Goal: Transaction & Acquisition: Purchase product/service

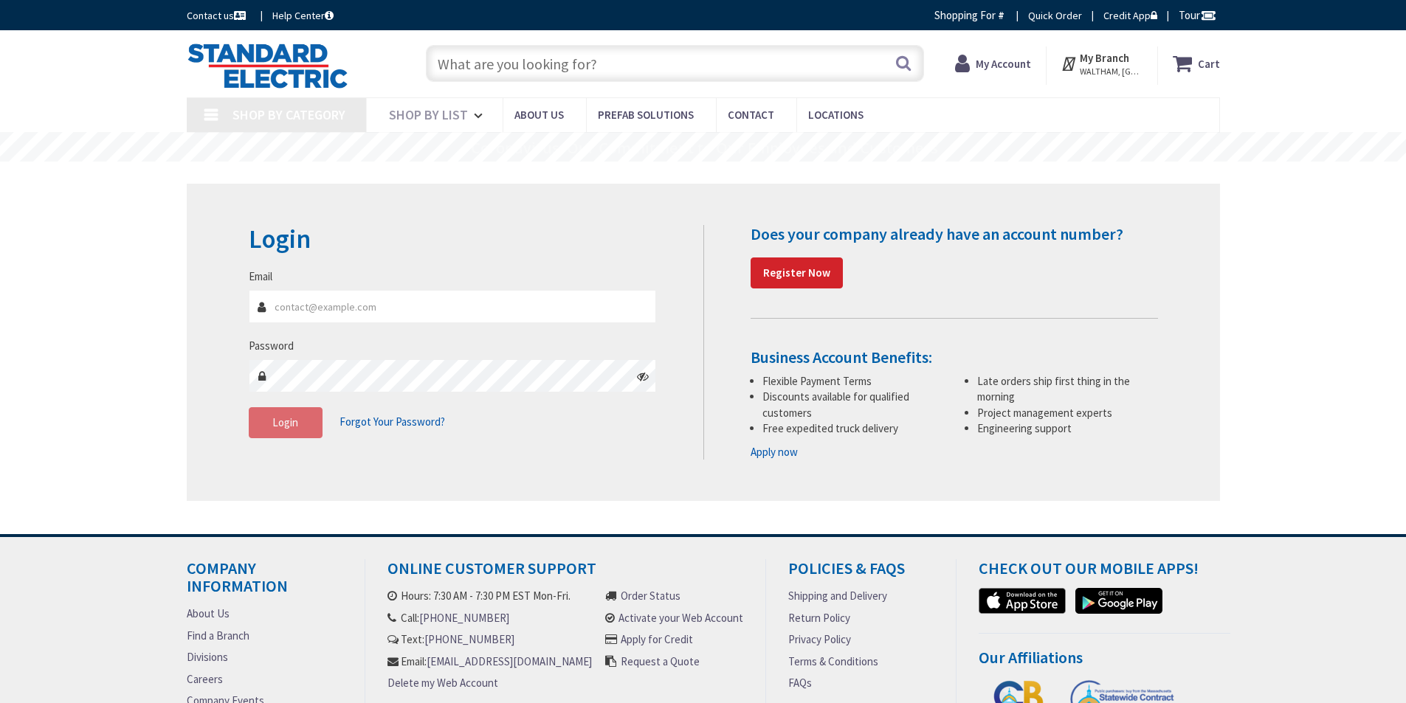
type input "[PERSON_NAME][EMAIL_ADDRESS][PERSON_NAME][DOMAIN_NAME]"
click at [430, 299] on input "[PERSON_NAME][EMAIL_ADDRESS][PERSON_NAME][DOMAIN_NAME]" at bounding box center [453, 306] width 408 height 33
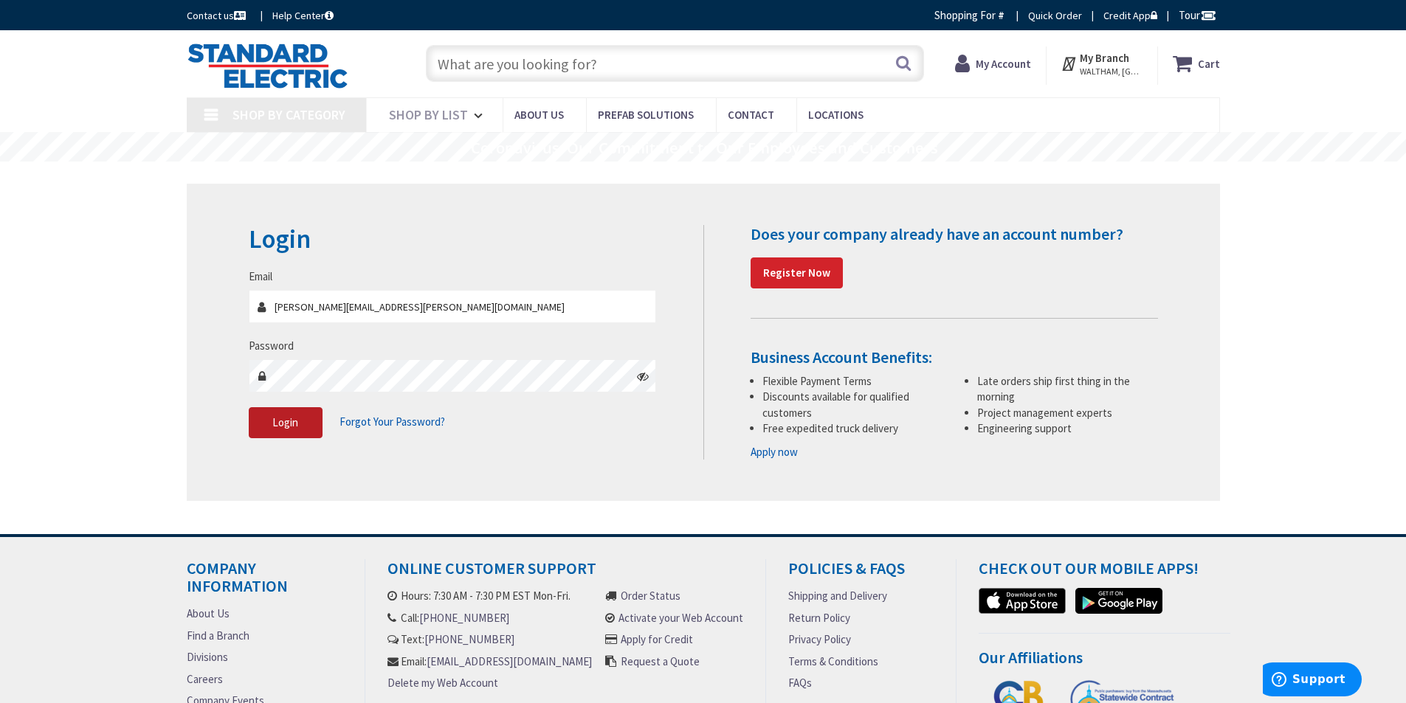
click at [282, 424] on span "Login" at bounding box center [285, 423] width 26 height 14
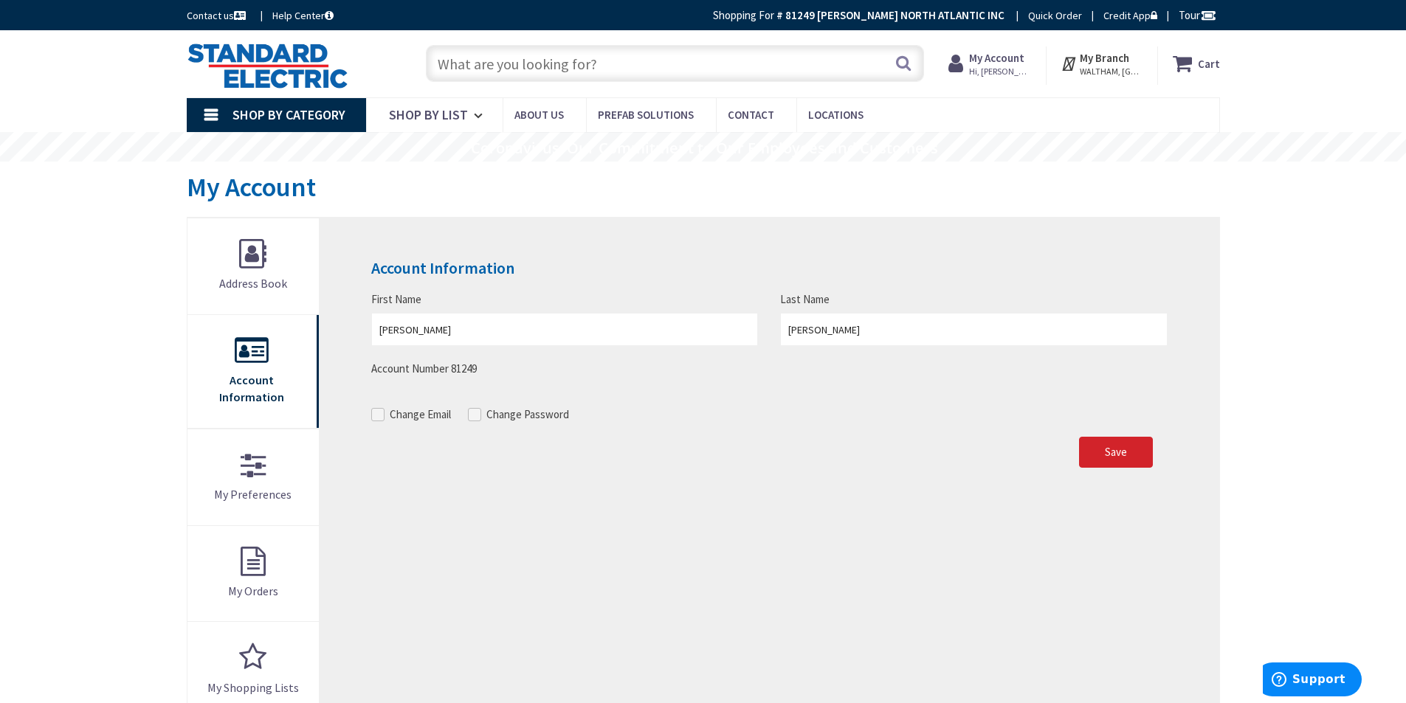
click at [718, 63] on input "text" at bounding box center [675, 63] width 498 height 37
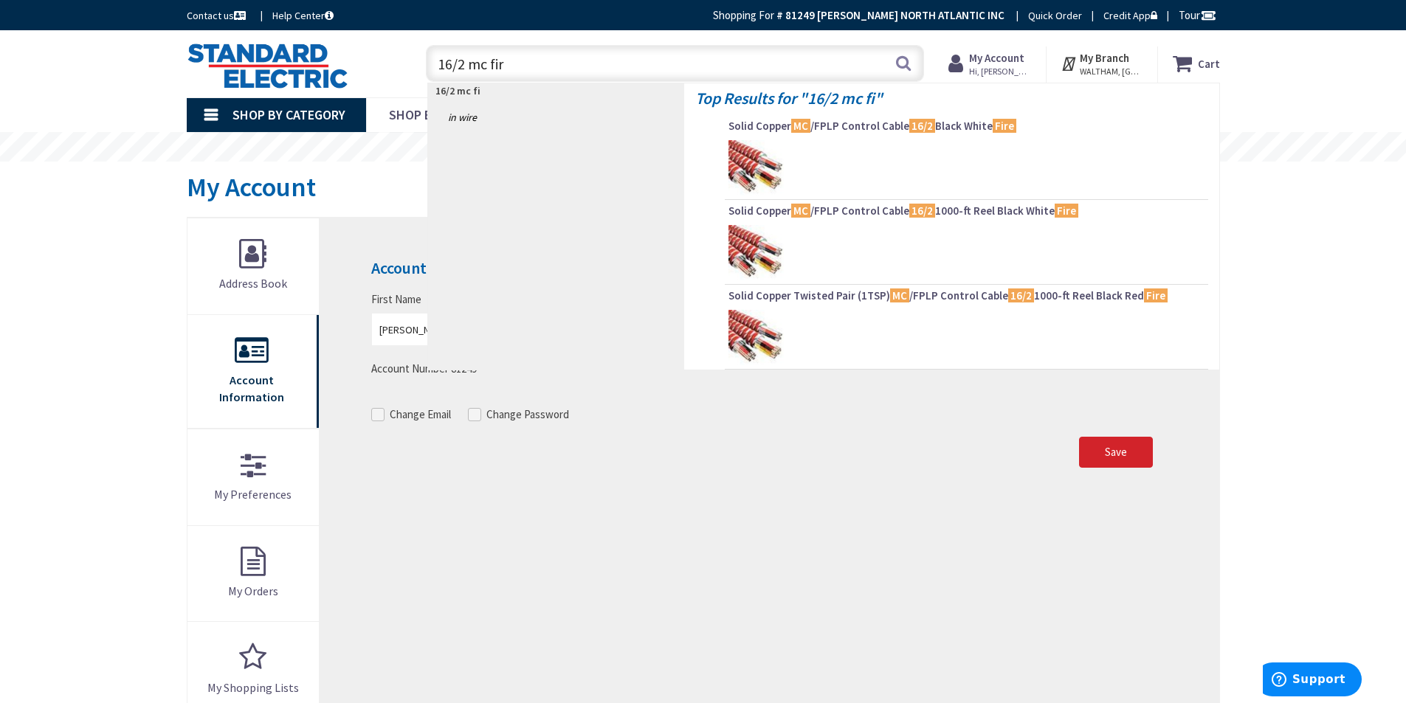
type input "16/2 mc fire"
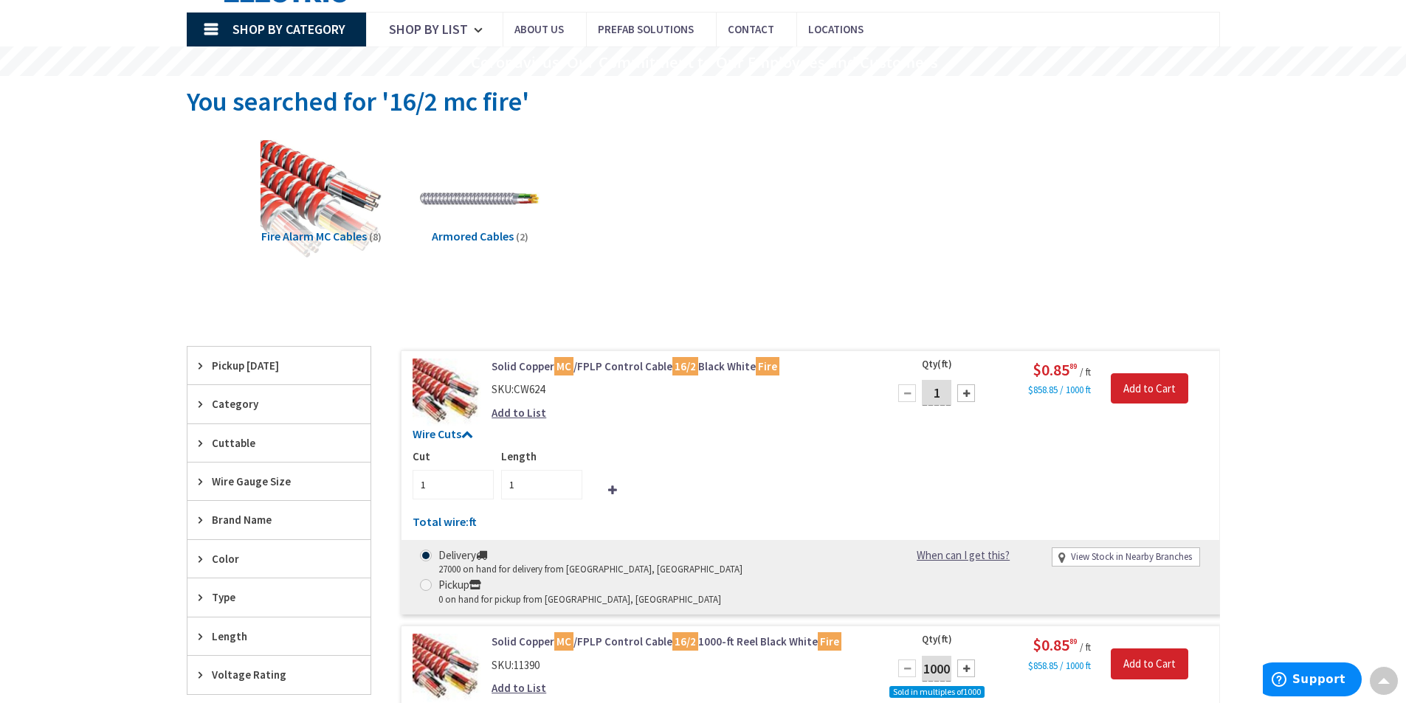
scroll to position [74, 0]
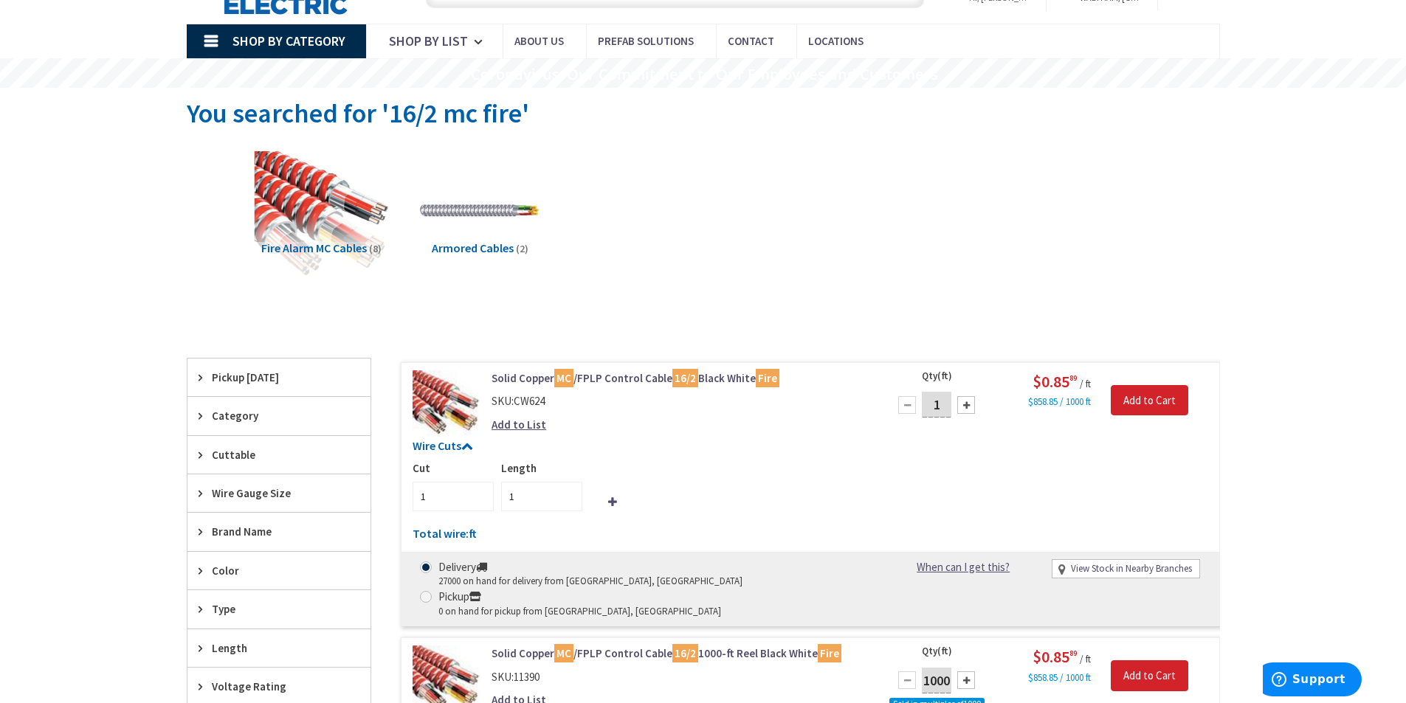
click at [314, 204] on img at bounding box center [321, 211] width 134 height 134
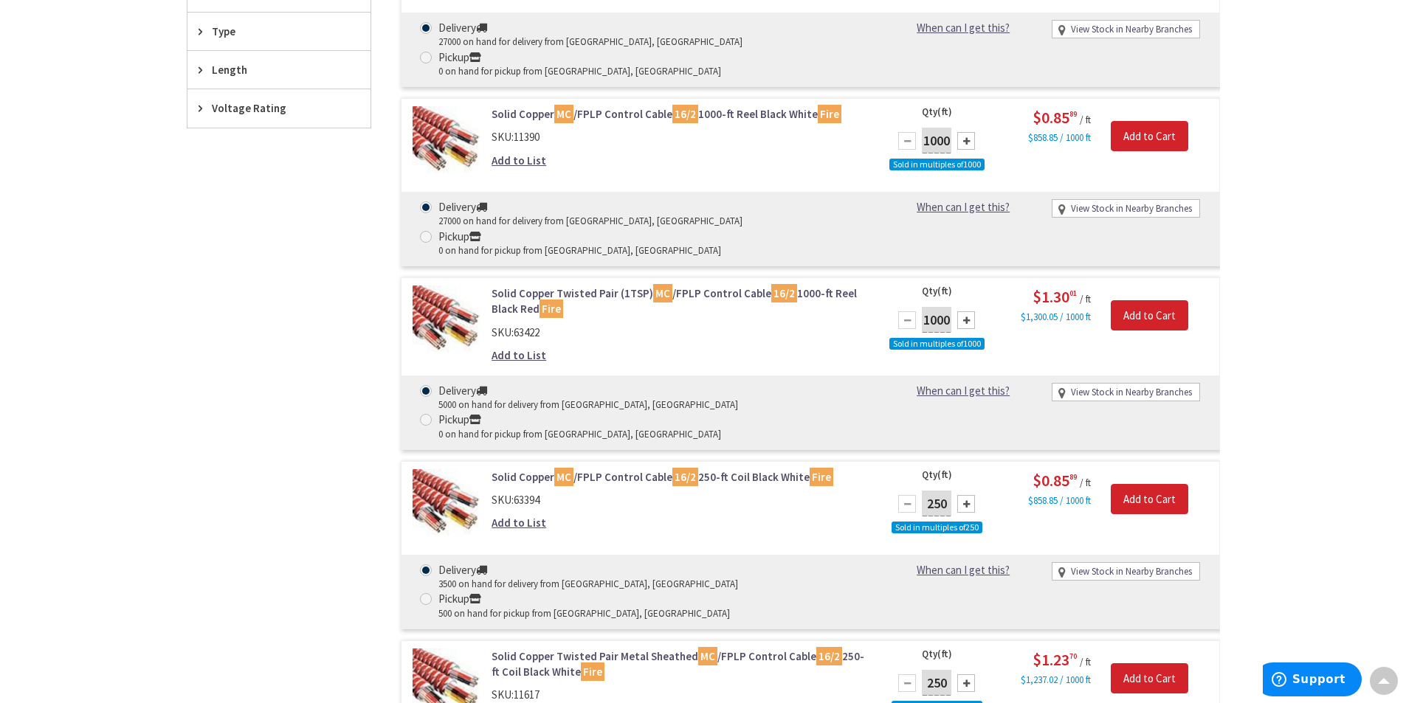
scroll to position [774, 0]
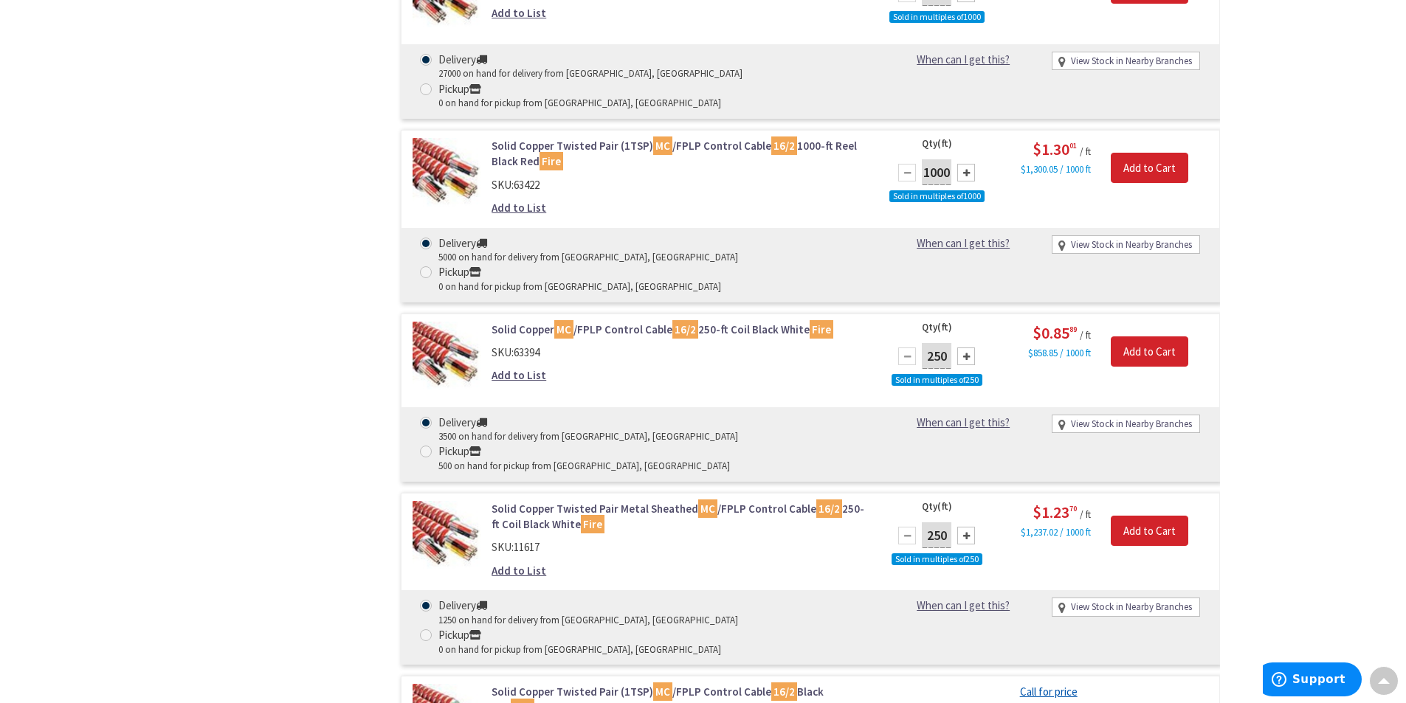
click at [432, 446] on span at bounding box center [426, 452] width 12 height 12
click at [433, 447] on input "Pickup 500 on hand for pickup from Waltham, MA" at bounding box center [429, 452] width 10 height 10
radio input "true"
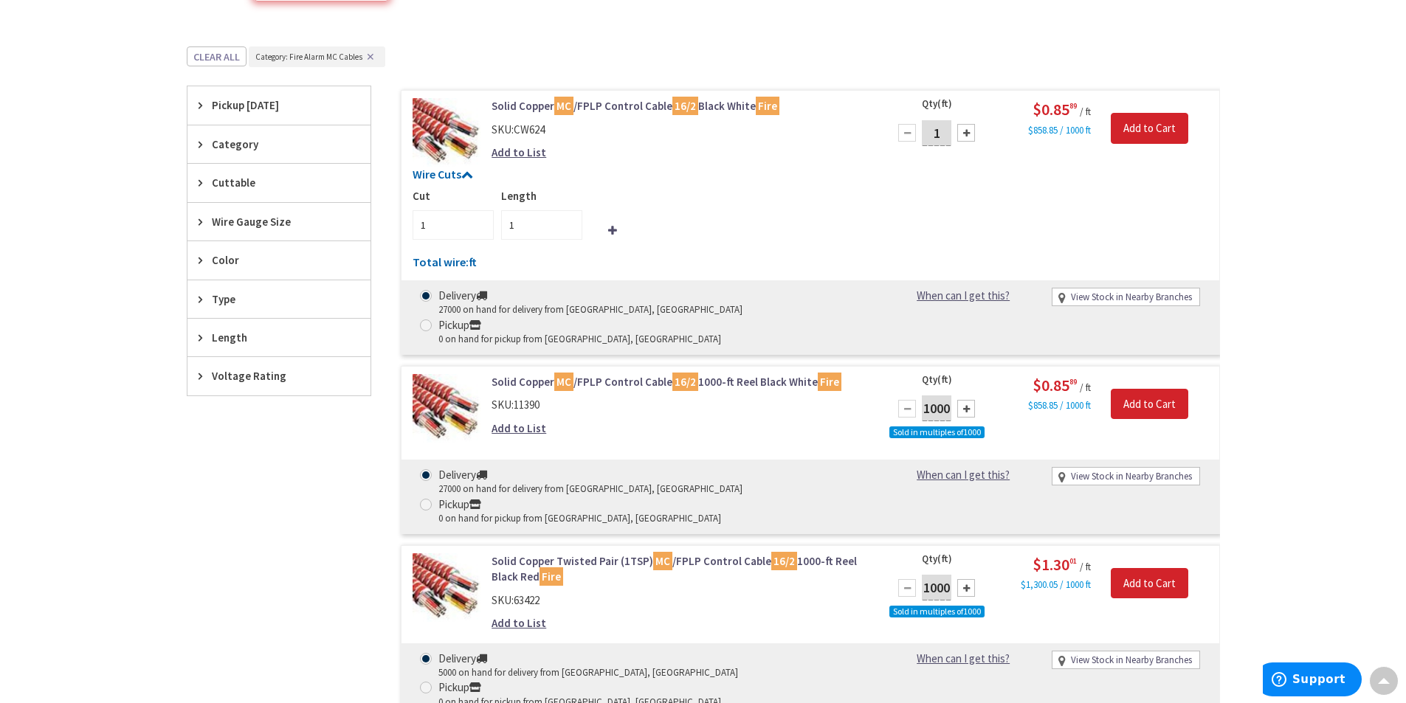
scroll to position [184, 0]
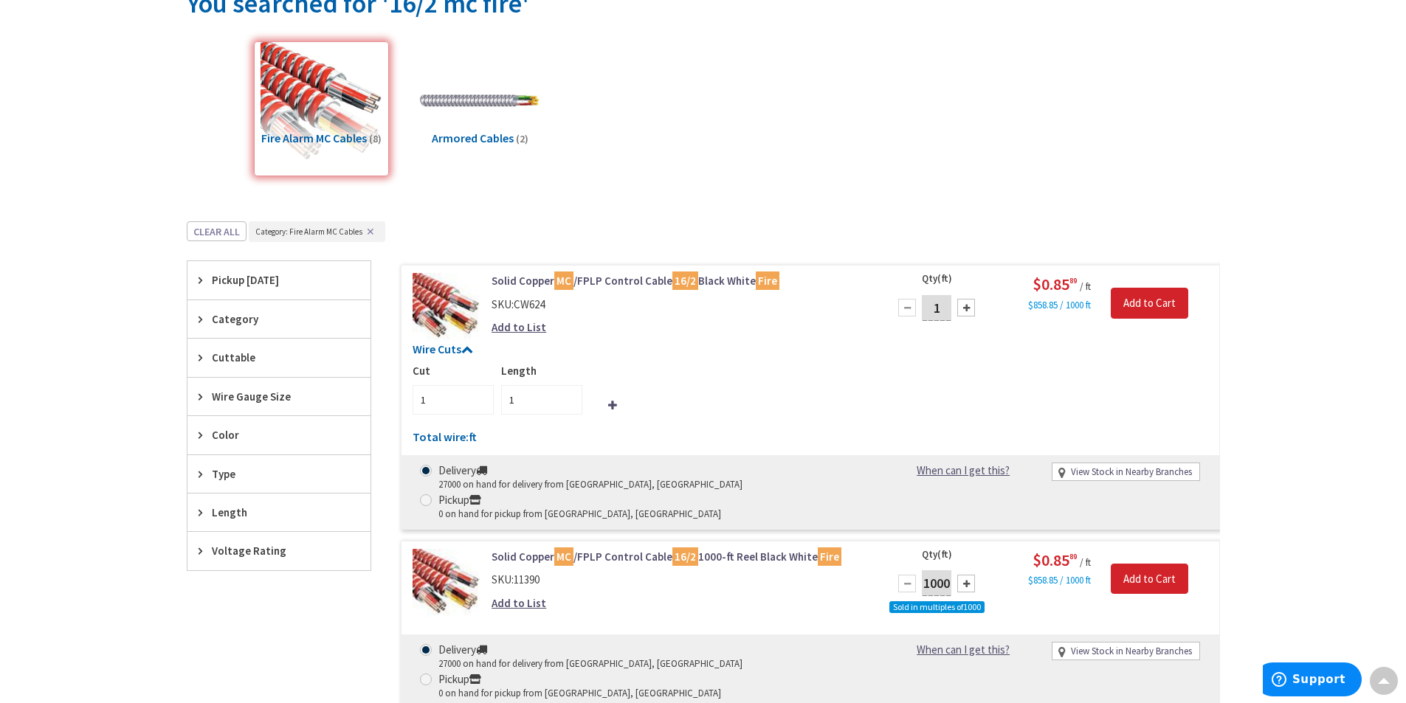
click at [270, 394] on span "Wire Gauge Size" at bounding box center [272, 396] width 120 height 15
click at [228, 445] on span "16 AWG" at bounding box center [278, 450] width 183 height 25
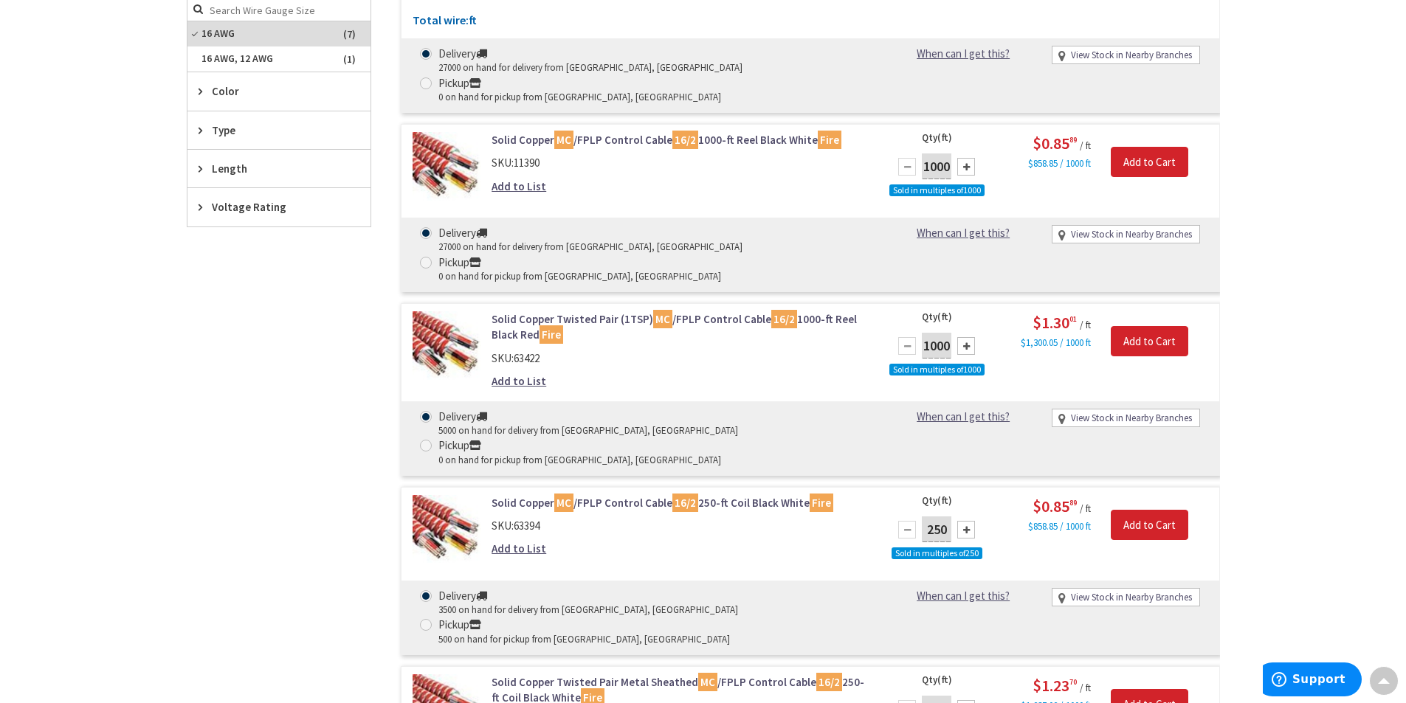
scroll to position [627, 0]
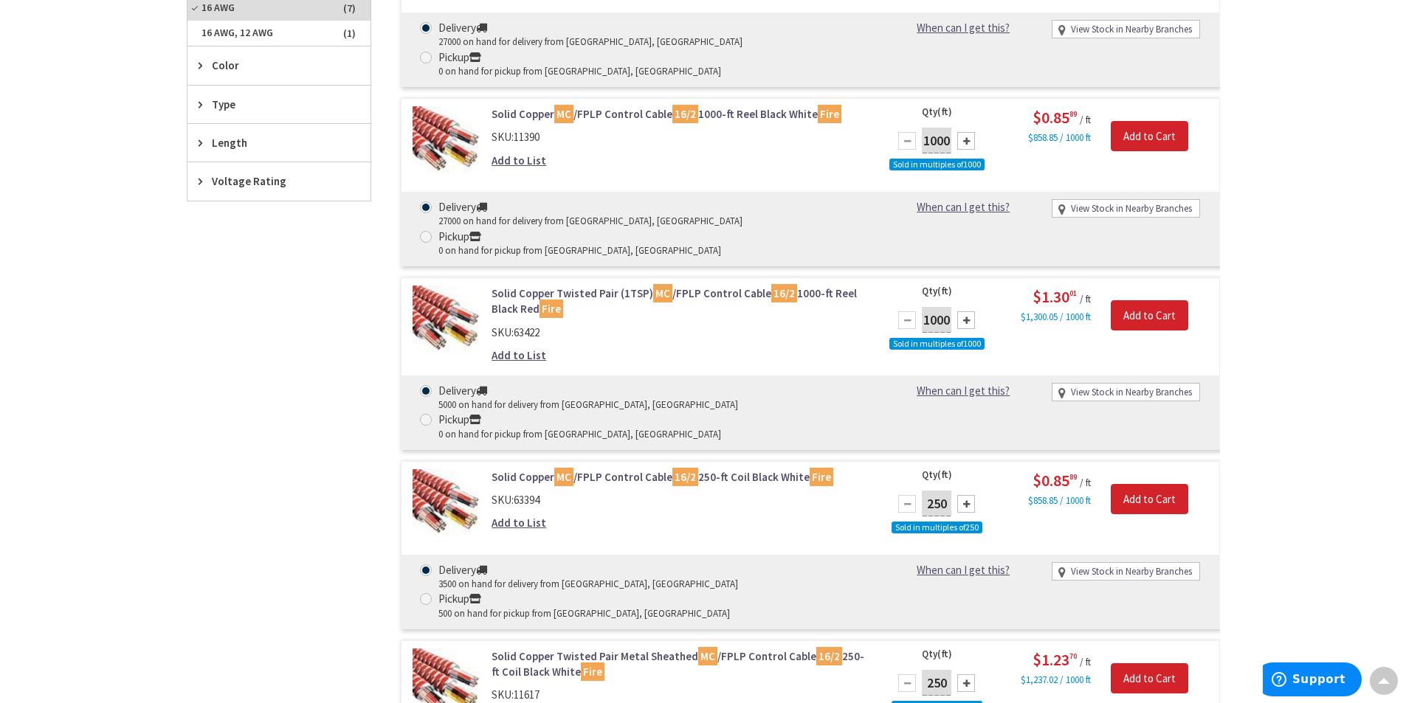
click at [433, 594] on input "Pickup 500 on hand for pickup from Waltham, MA" at bounding box center [429, 599] width 10 height 10
radio input "true"
